Goal: Task Accomplishment & Management: Use online tool/utility

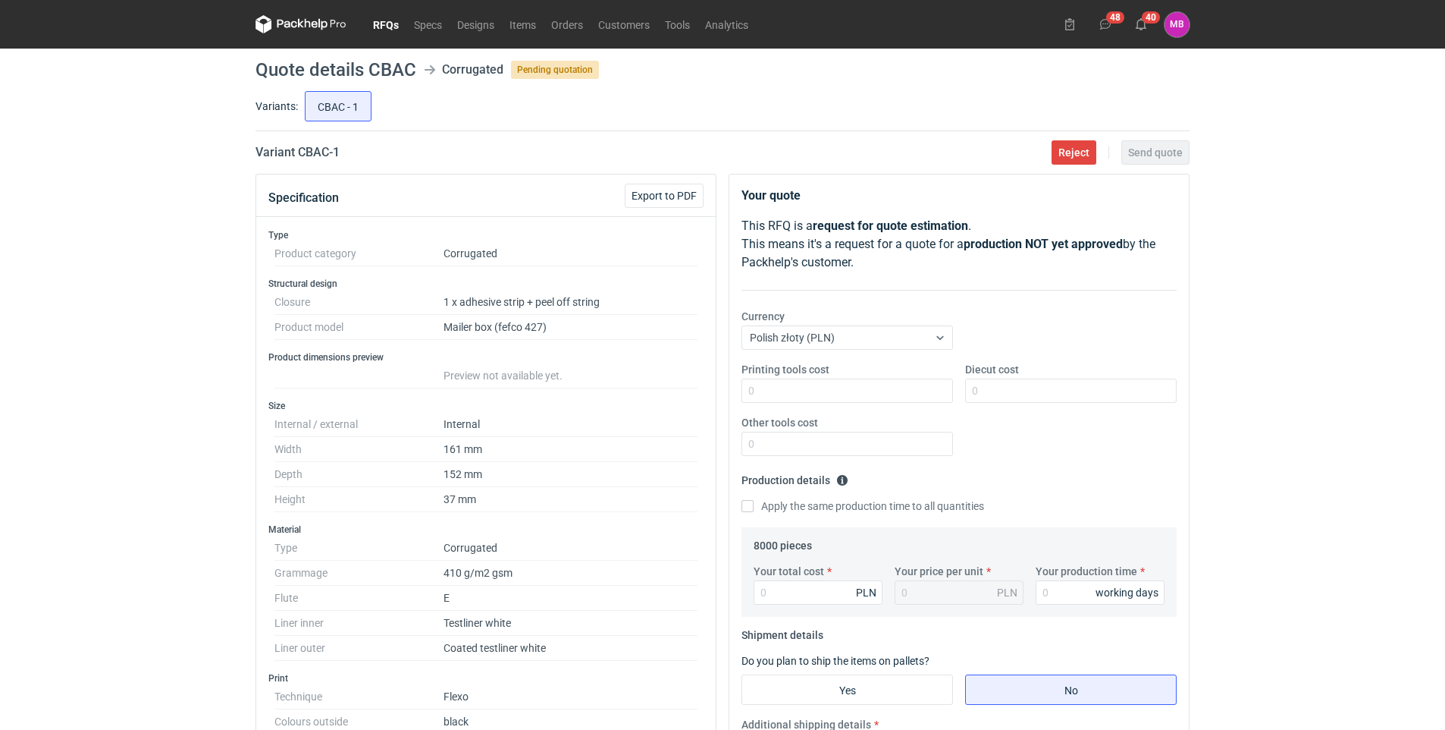
scroll to position [790, 0]
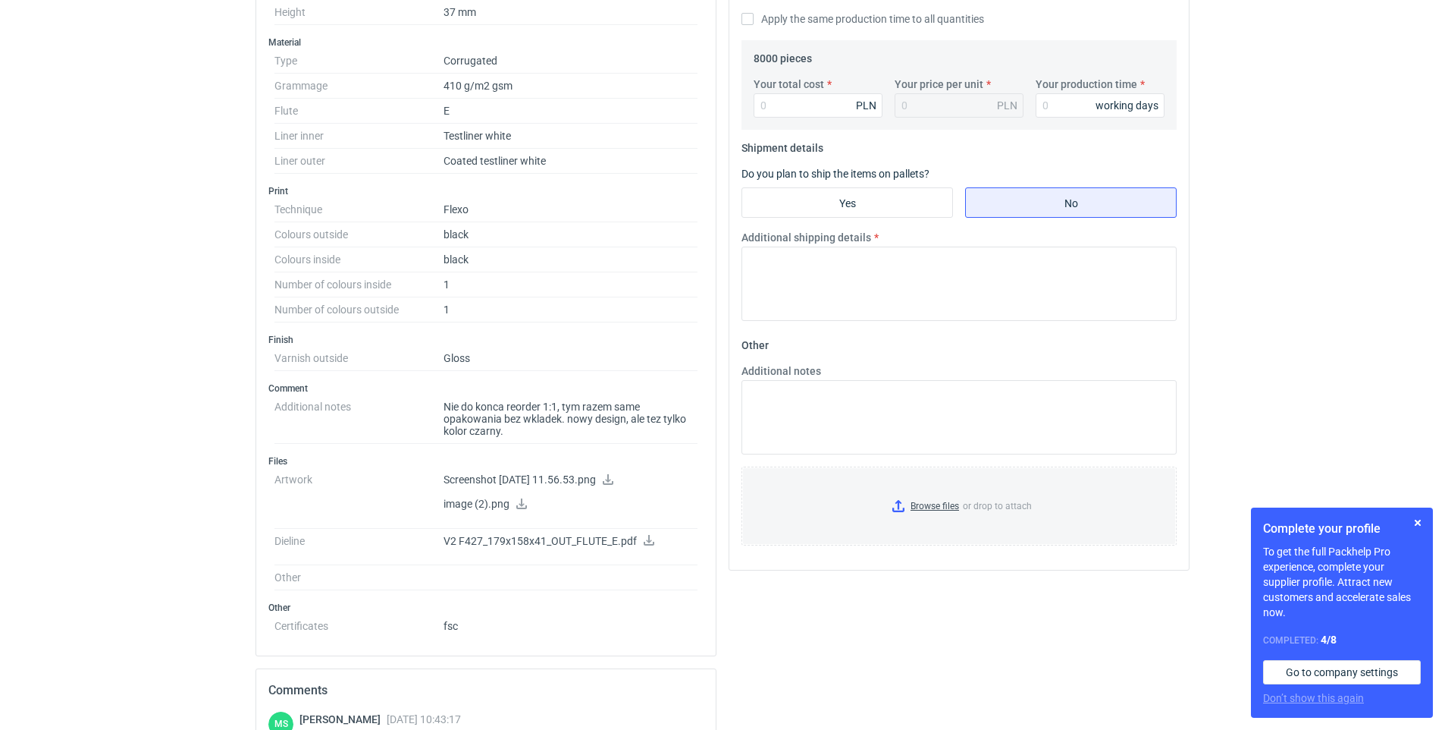
scroll to position [259, 0]
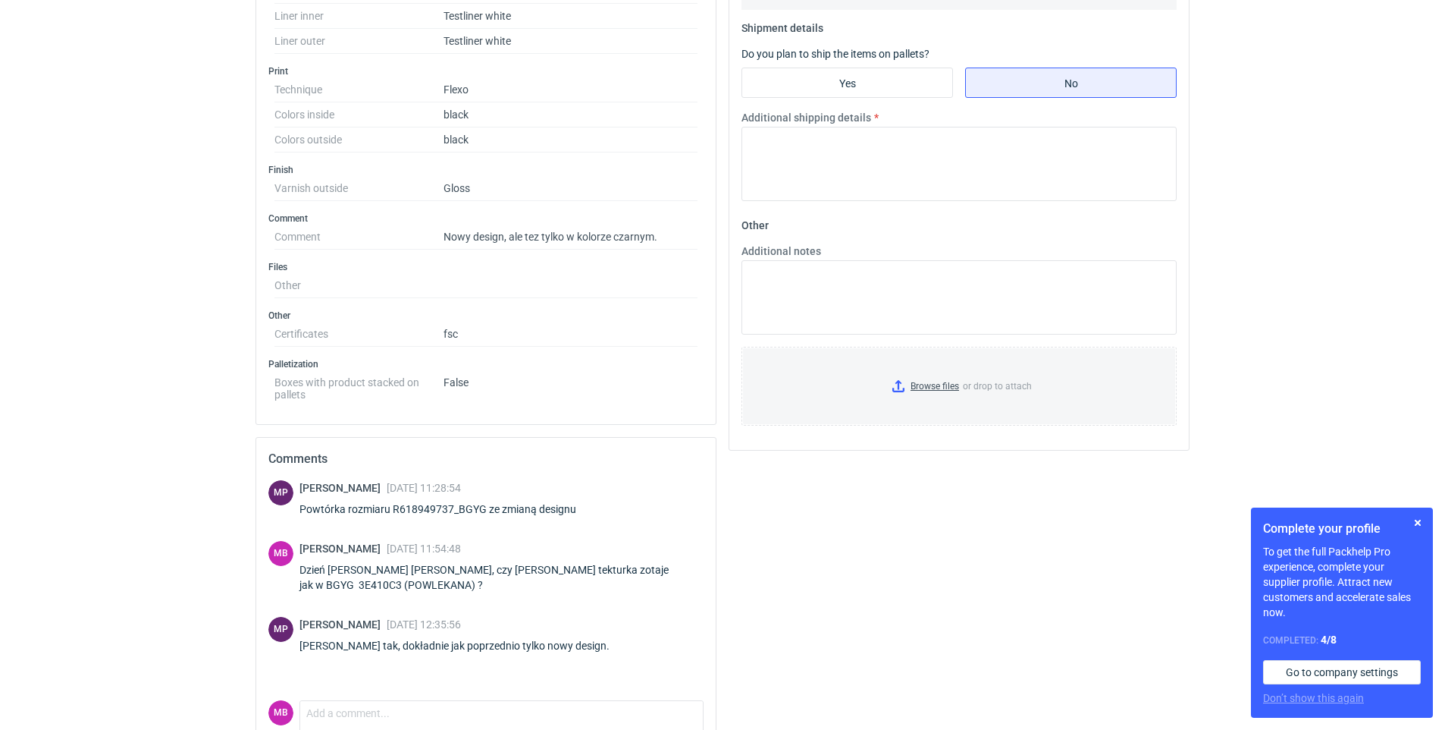
scroll to position [678, 0]
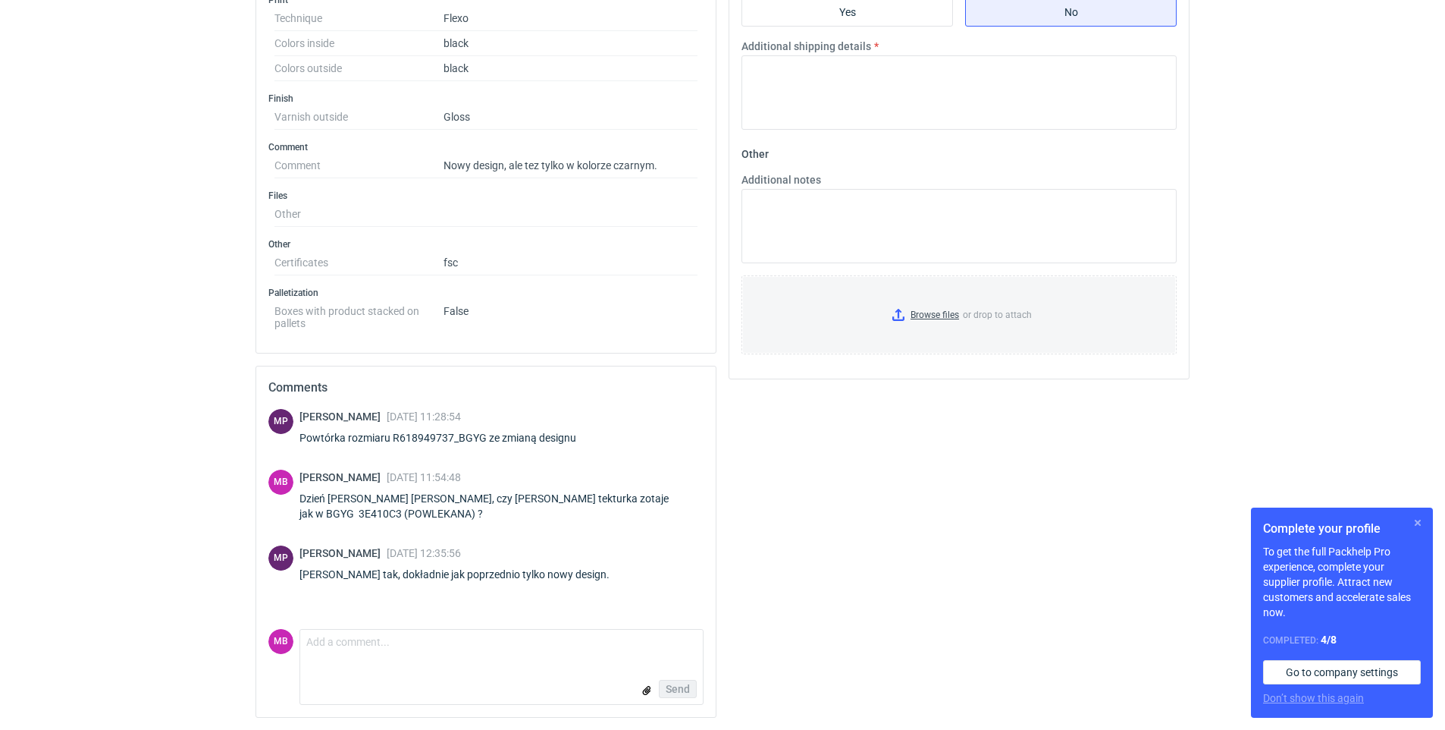
click at [1418, 520] on button "button" at bounding box center [1418, 522] width 18 height 18
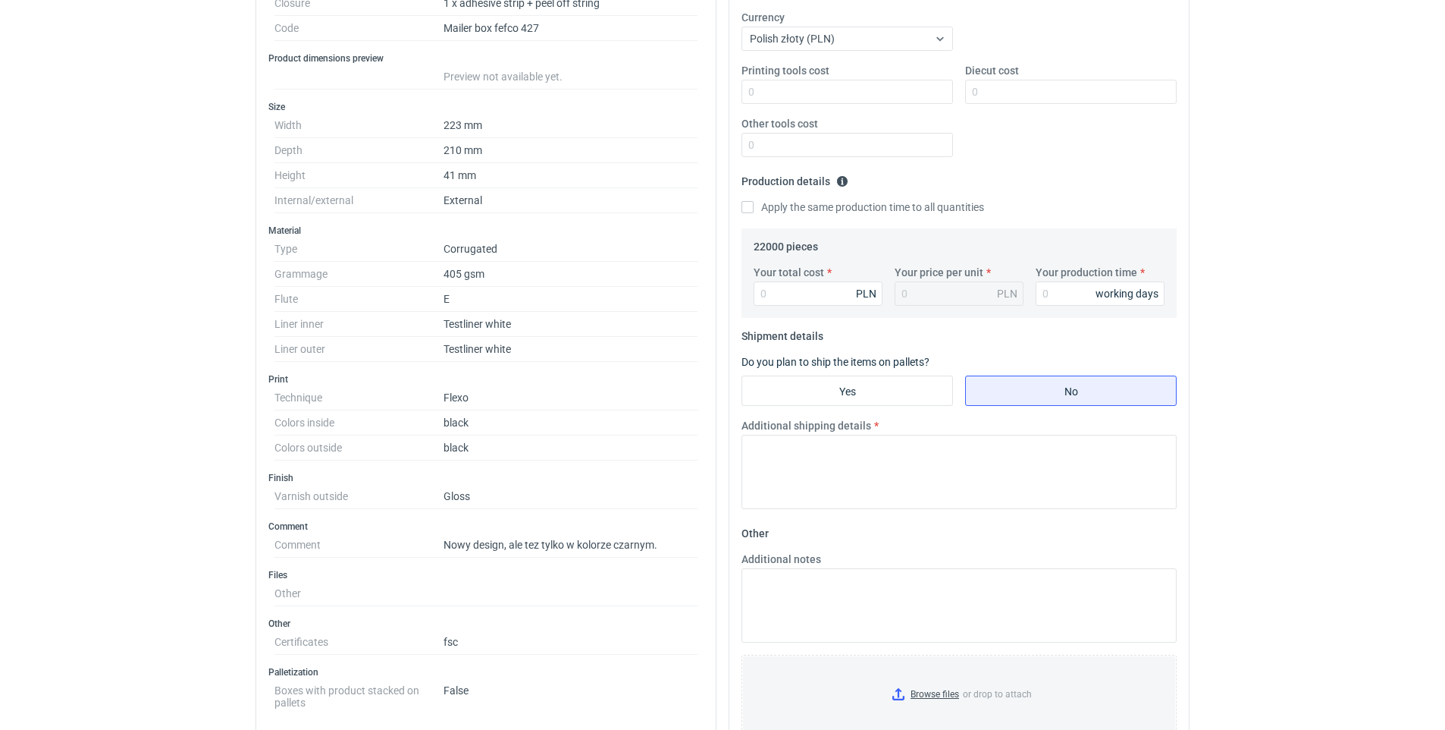
scroll to position [0, 0]
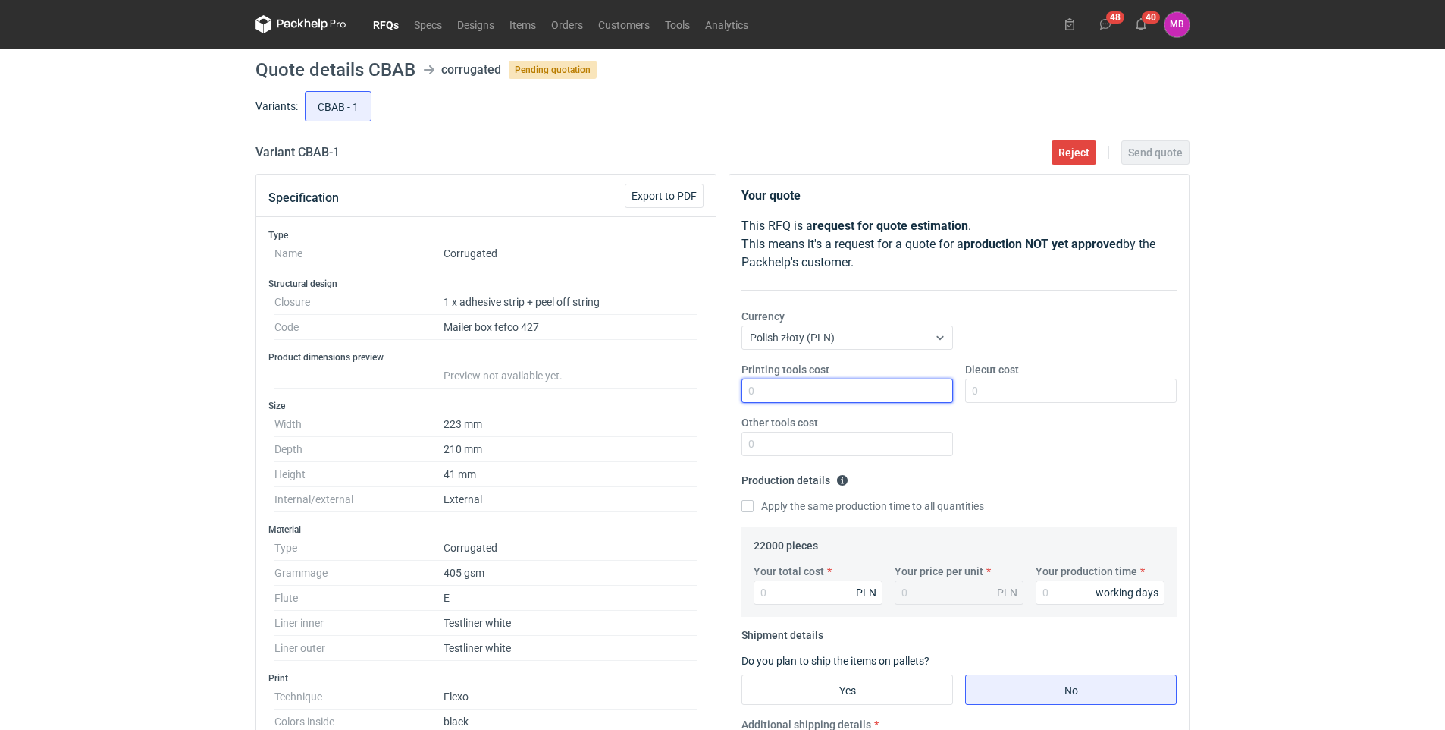
click at [773, 386] on input "Printing tools cost" at bounding box center [848, 390] width 212 height 24
type input "9600"
drag, startPoint x: 792, startPoint y: 594, endPoint x: 755, endPoint y: 592, distance: 37.2
click at [755, 592] on input "Your total cost" at bounding box center [818, 592] width 129 height 24
drag, startPoint x: 771, startPoint y: 397, endPoint x: 691, endPoint y: 396, distance: 80.4
